Goal: Information Seeking & Learning: Learn about a topic

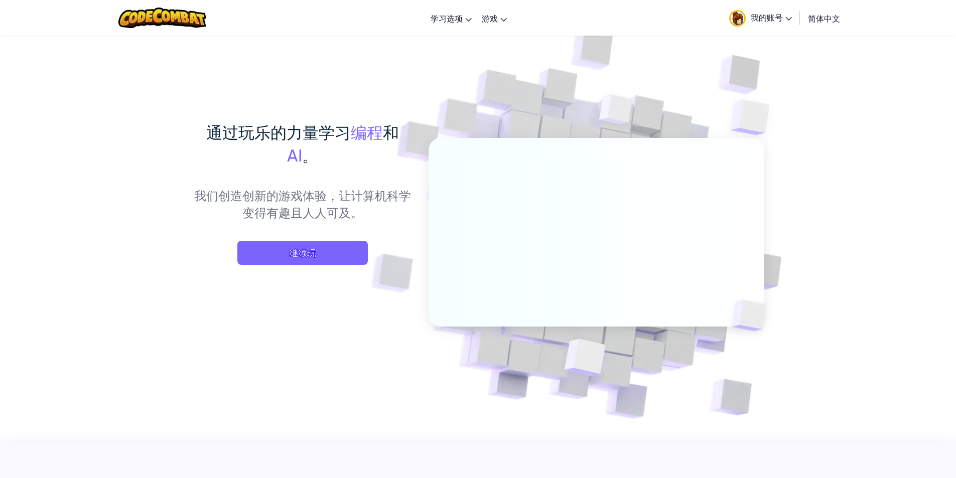
click at [318, 253] on span "继续玩" at bounding box center [302, 253] width 130 height 24
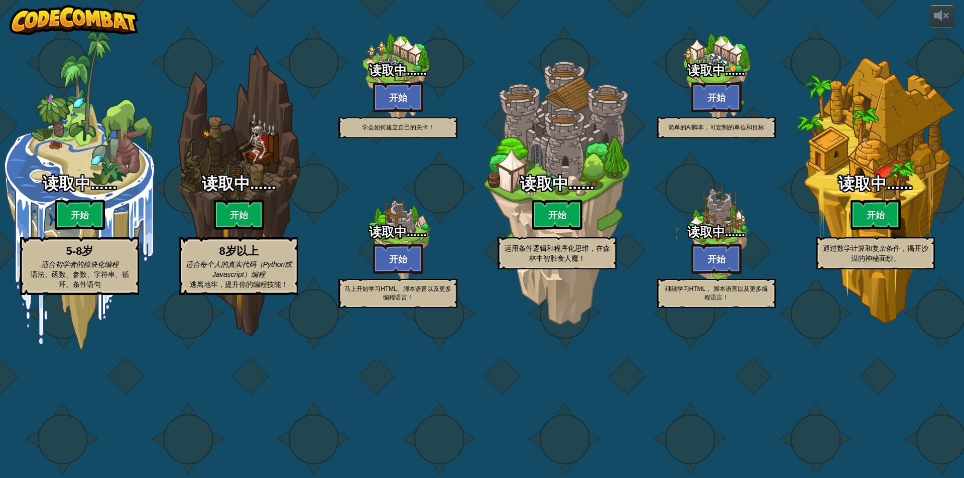
select select "zh-HANS"
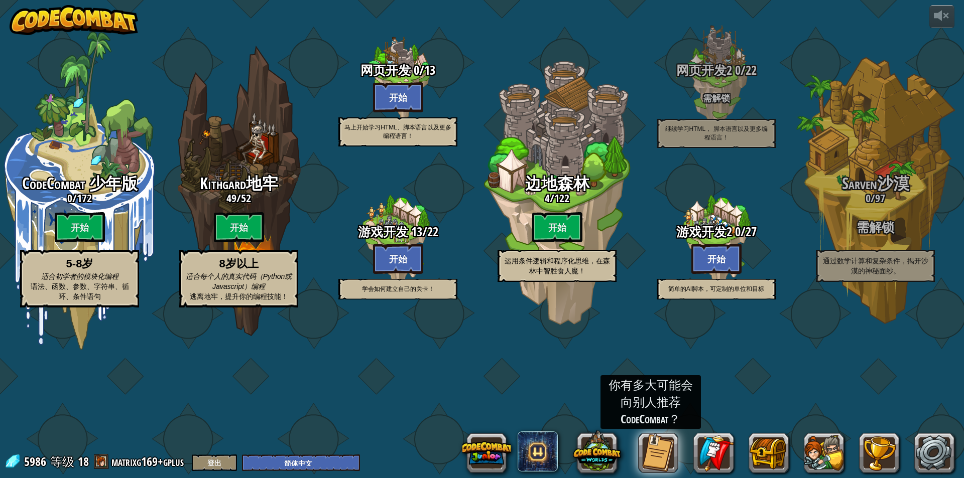
click at [400, 404] on div "CodeCombat 少年版 0 / 172 开始 5-8岁 适合初学者的模块化编程 语法、函数、参数、字符串、循环、条件语句 Kithgard地牢 49 /…" at bounding box center [482, 239] width 964 height 478
click at [401, 403] on div "CodeCombat 少年版 0 / 172 开始 5-8岁 适合初学者的模块化编程 语法、函数、参数、字符串、循环、条件语句 Kithgard地牢 49 /…" at bounding box center [482, 239] width 964 height 478
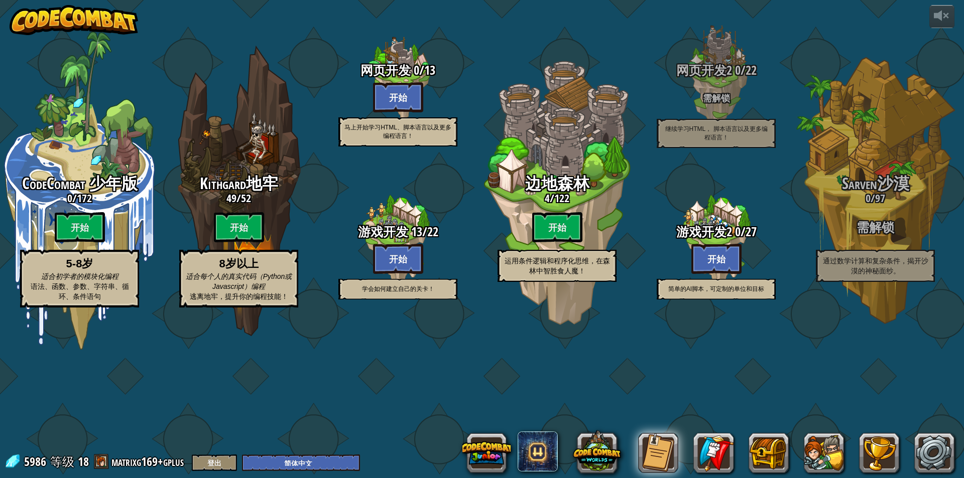
click at [401, 403] on div "CodeCombat 少年版 0 / 172 开始 5-8岁 适合初学者的模块化编程 语法、函数、参数、字符串、循环、条件语句 Kithgard地牢 49 /…" at bounding box center [482, 239] width 964 height 478
click at [401, 409] on div "CodeCombat 少年版 0 / 172 开始 5-8岁 适合初学者的模块化编程 语法、函数、参数、字符串、循环、条件语句 Kithgard地牢 49 /…" at bounding box center [482, 239] width 964 height 478
click at [399, 402] on div "CodeCombat 少年版 0 / 172 开始 5-8岁 适合初学者的模块化编程 语法、函数、参数、字符串、循环、条件语句 Kithgard地牢 49 /…" at bounding box center [482, 239] width 964 height 478
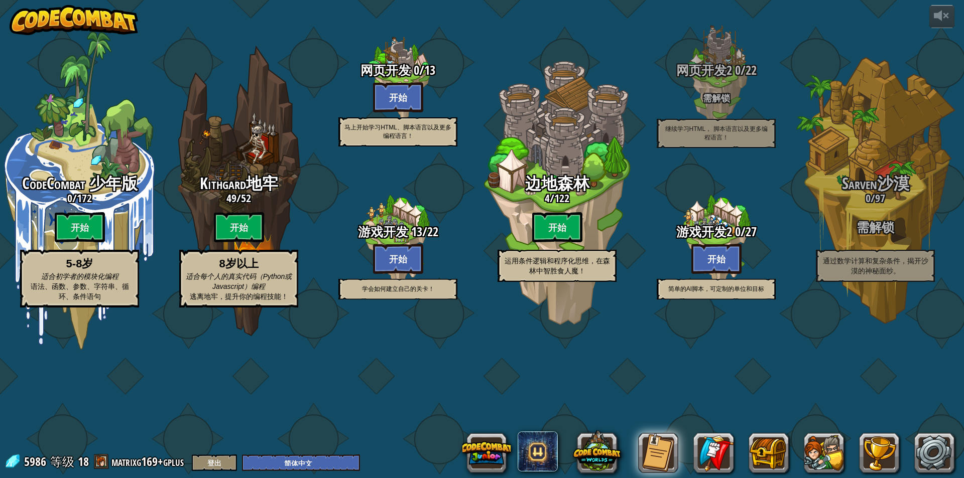
click at [399, 402] on div "CodeCombat 少年版 0 / 172 开始 5-8岁 适合初学者的模块化编程 语法、函数、参数、字符串、循环、条件语句 Kithgard地牢 49 /…" at bounding box center [482, 239] width 964 height 478
